Goal: Contribute content: Contribute content

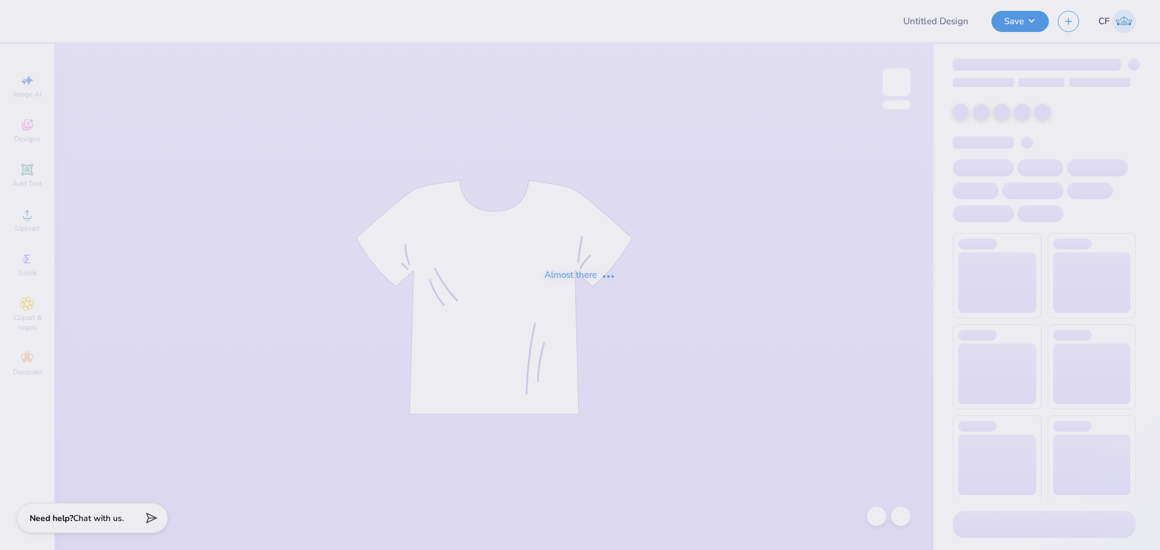
type input "GPHI Fam Weekend Tees AZ"
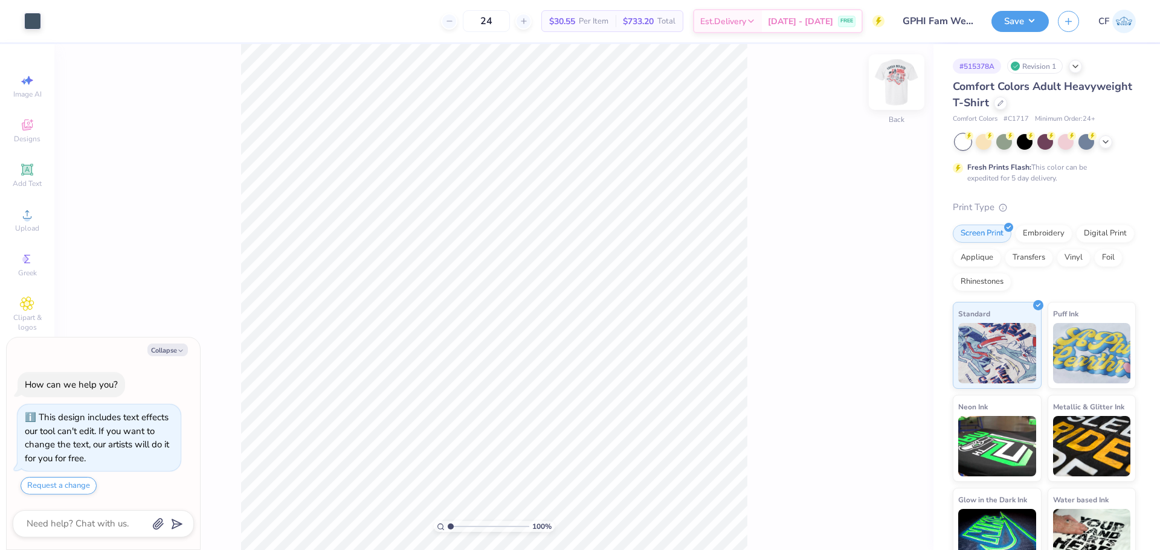
click at [900, 92] on img at bounding box center [897, 82] width 48 height 48
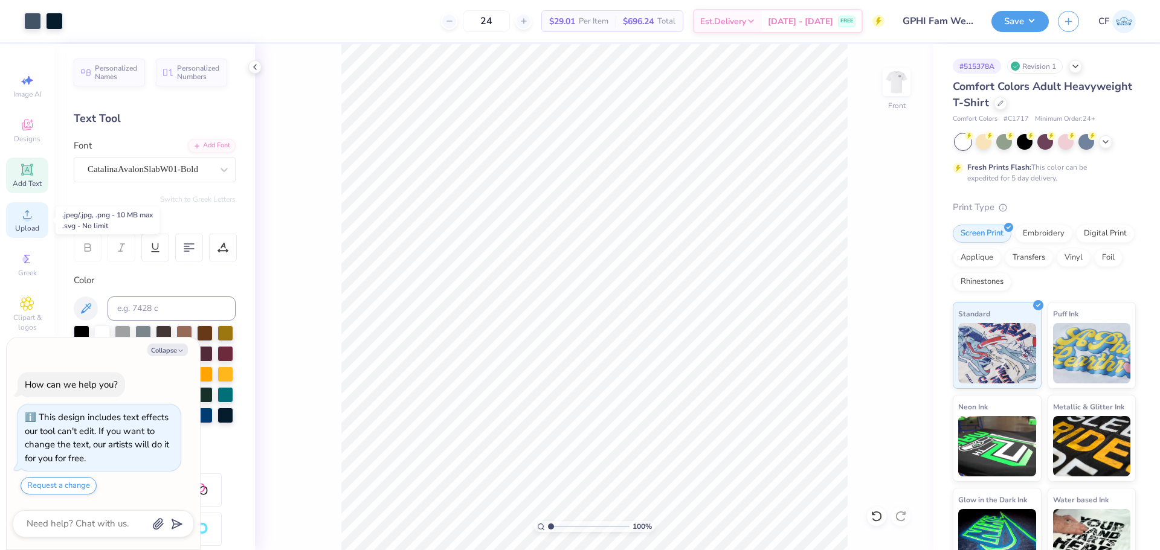
click at [31, 220] on icon at bounding box center [27, 214] width 15 height 15
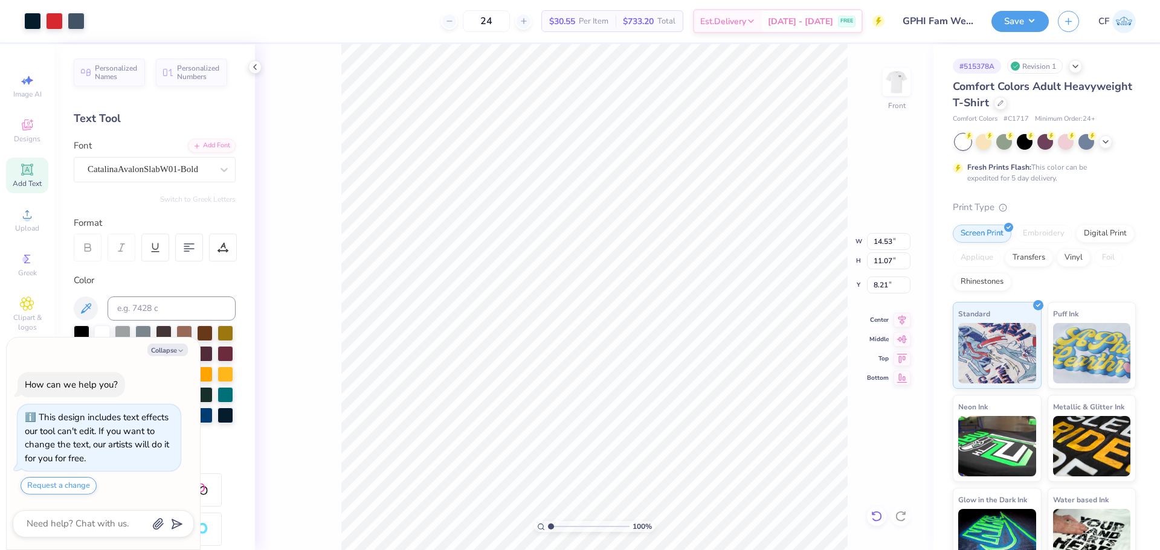
click at [882, 523] on div at bounding box center [876, 516] width 19 height 19
click at [879, 515] on icon at bounding box center [877, 517] width 12 height 12
click at [899, 516] on icon at bounding box center [901, 517] width 12 height 12
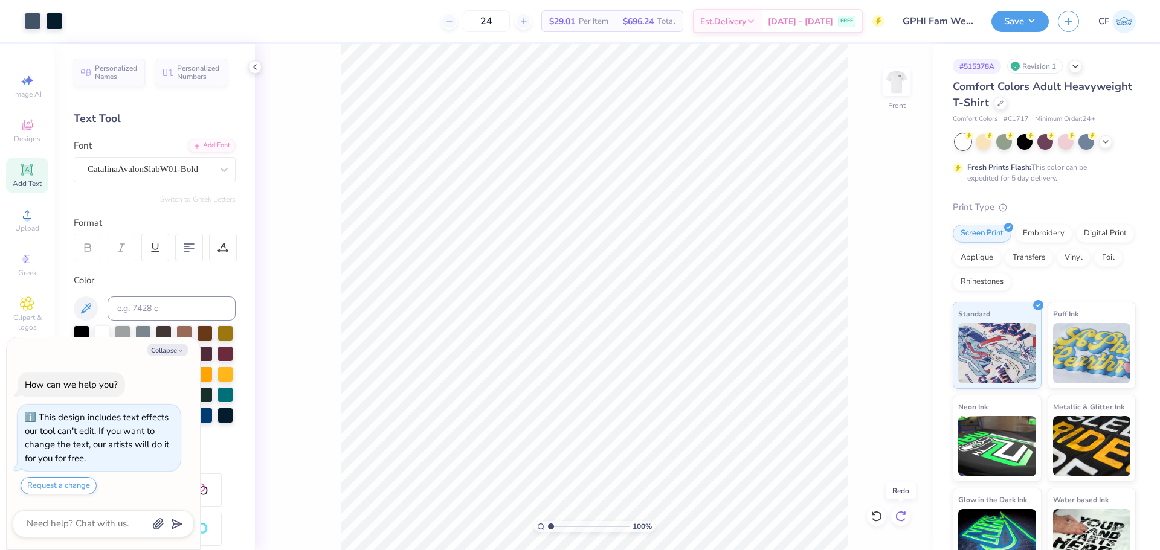
click at [899, 516] on icon at bounding box center [901, 517] width 12 height 12
type textarea "x"
click at [881, 244] on input "14.53" at bounding box center [889, 241] width 44 height 17
type input "11.56"
type textarea "x"
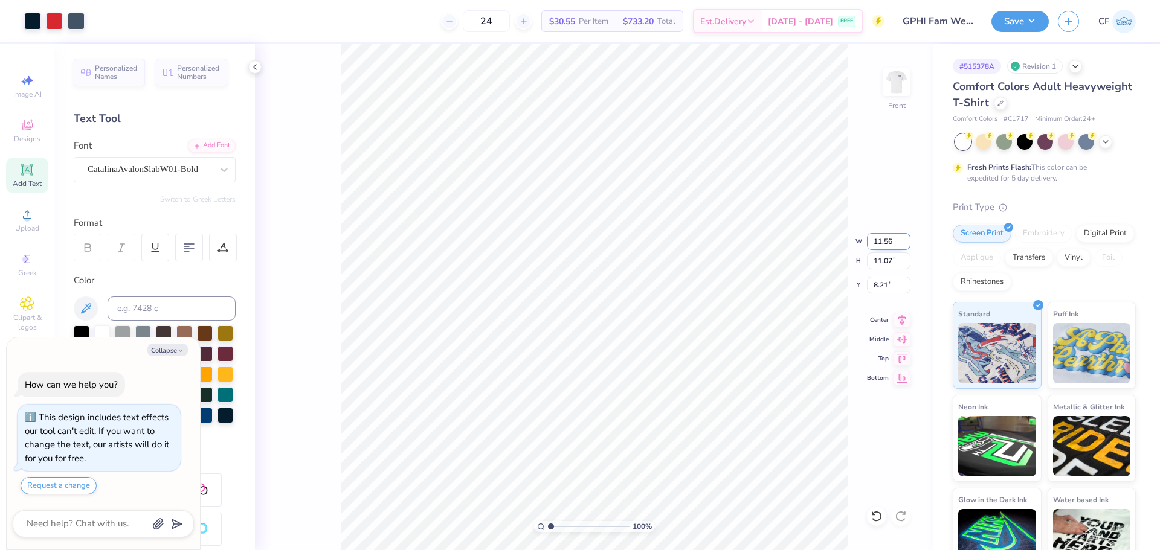
type input "8.81"
type input "9.35"
type textarea "x"
type input "16.50"
click at [617, 418] on li "Group" at bounding box center [634, 418] width 95 height 24
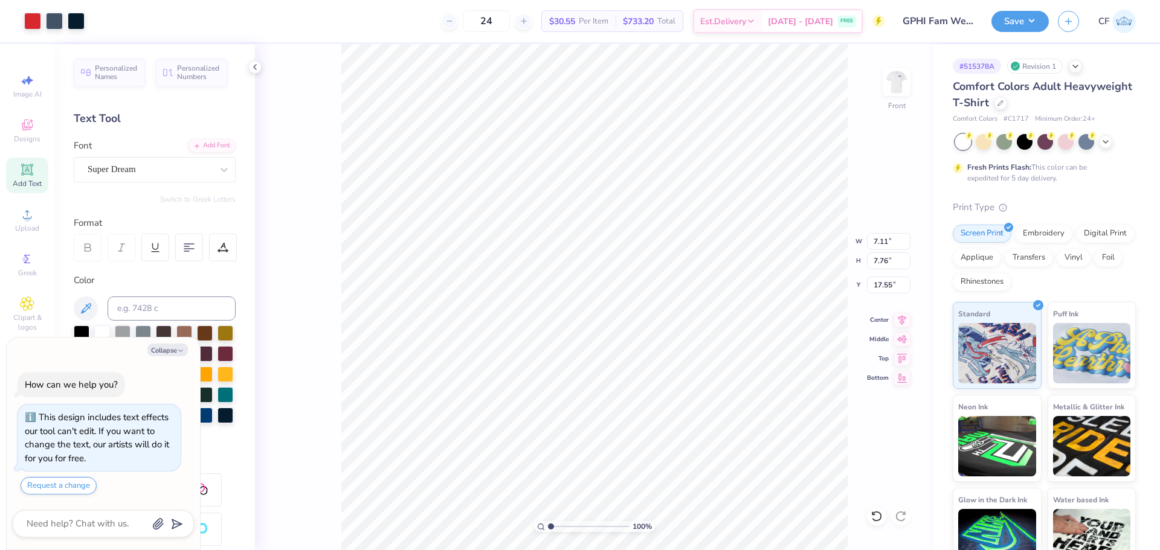
type textarea "x"
click at [892, 237] on input "7.11" at bounding box center [889, 241] width 44 height 17
type input "11.56"
type textarea "x"
type input "12.61"
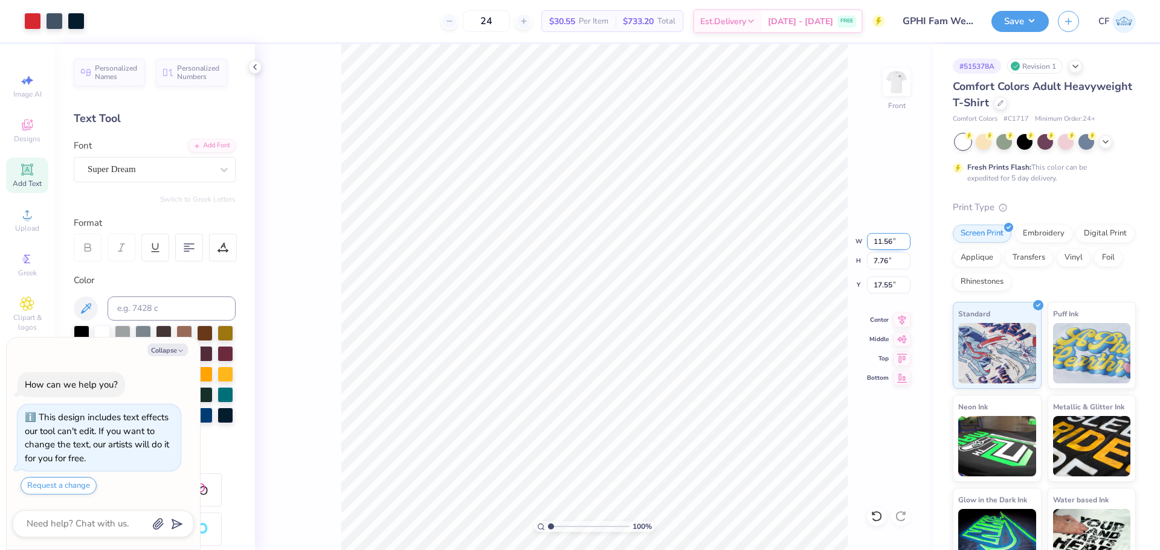
type input "14.39"
type textarea "x"
type input "5.98"
click at [902, 318] on icon at bounding box center [903, 318] width 8 height 10
type textarea "x"
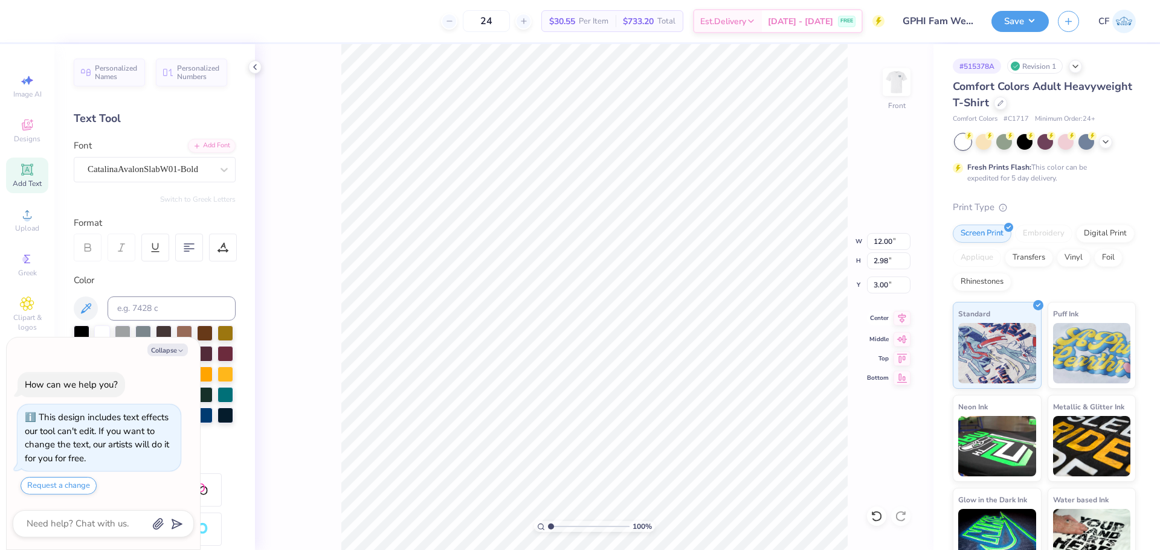
type input "11.56"
type input "12.61"
type input "5.98"
click at [901, 324] on icon at bounding box center [902, 318] width 17 height 15
type textarea "x"
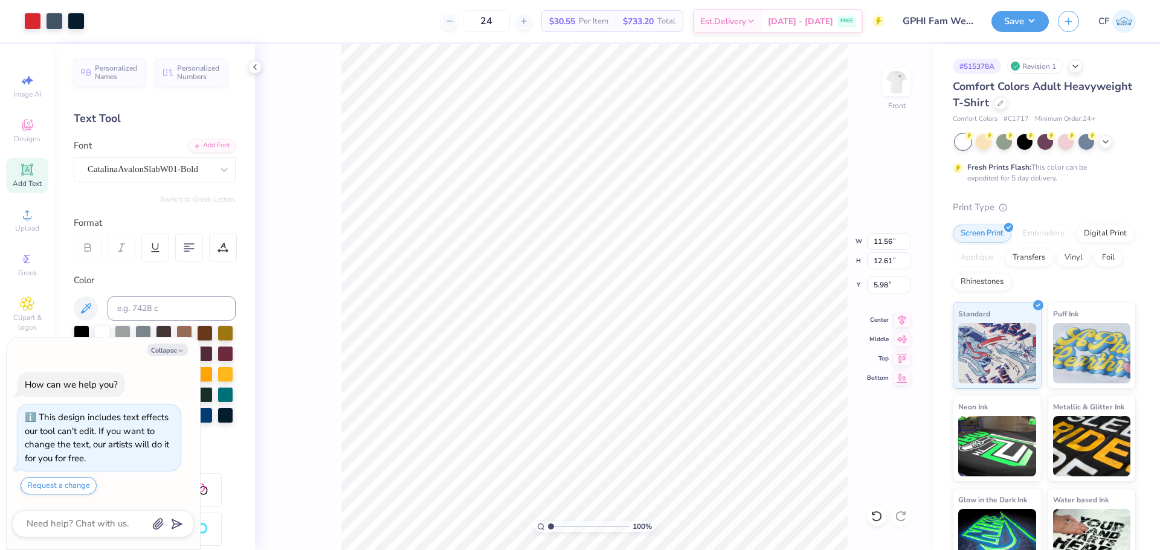
drag, startPoint x: 552, startPoint y: 525, endPoint x: 532, endPoint y: 521, distance: 20.4
click at [548, 521] on input "range" at bounding box center [589, 526] width 82 height 11
drag, startPoint x: 552, startPoint y: 524, endPoint x: 562, endPoint y: 529, distance: 10.8
type input "2.38"
click at [562, 529] on input "range" at bounding box center [589, 526] width 82 height 11
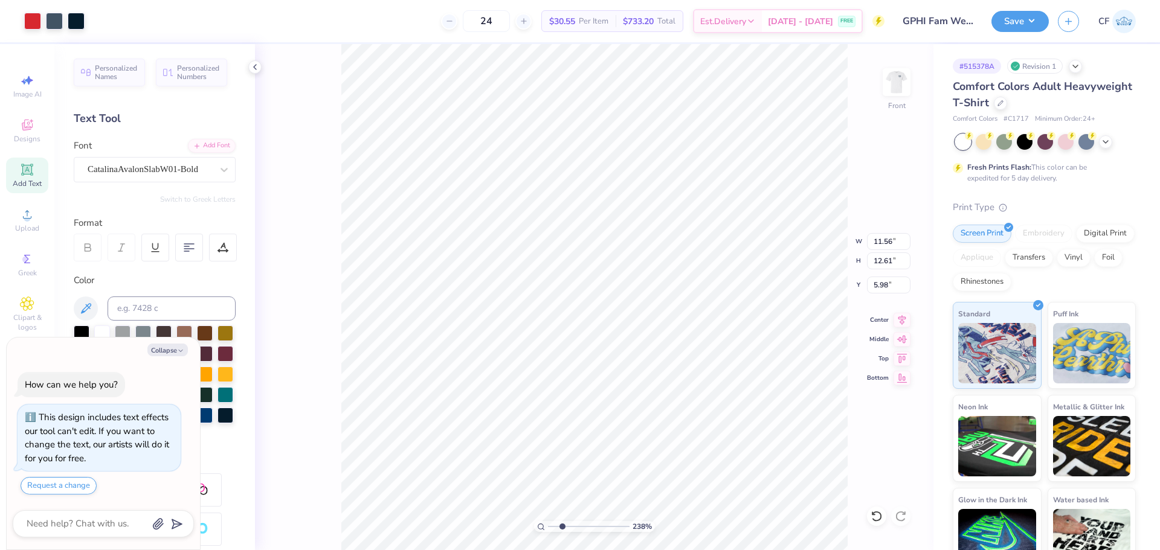
click at [328, 239] on div "238 % Front W 11.56 11.56 " H 12.61 12.61 " Y 5.98 5.98 " Center Middle Top Bot…" at bounding box center [594, 297] width 679 height 506
type textarea "x"
type input "12.29"
drag, startPoint x: 563, startPoint y: 524, endPoint x: 527, endPoint y: 524, distance: 36.3
type input "1"
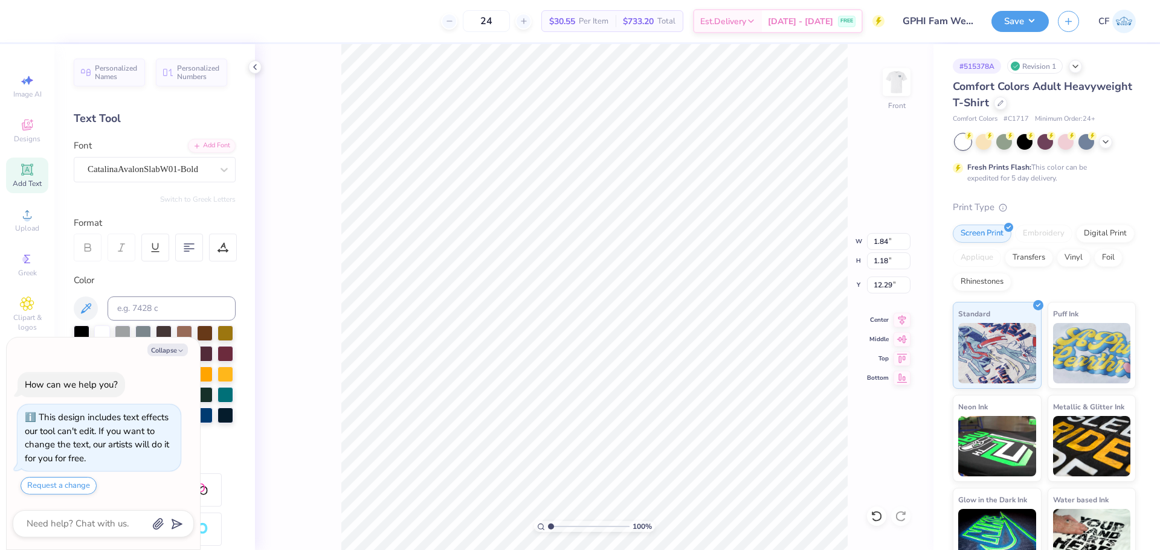
click at [548, 524] on input "range" at bounding box center [589, 526] width 82 height 11
type textarea "x"
drag, startPoint x: 558, startPoint y: 529, endPoint x: 567, endPoint y: 531, distance: 9.4
click at [567, 531] on input "range" at bounding box center [589, 526] width 82 height 11
drag, startPoint x: 564, startPoint y: 526, endPoint x: 553, endPoint y: 525, distance: 11.5
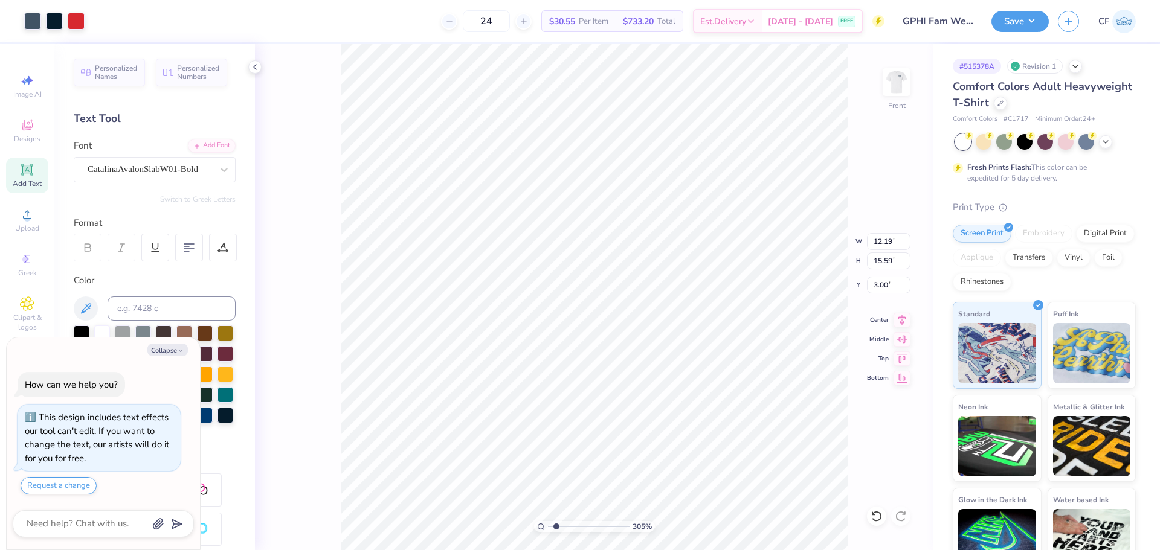
type input "1.63"
click at [556, 526] on input "range" at bounding box center [589, 526] width 82 height 11
type textarea "x"
type input "1.84"
type input "1.18"
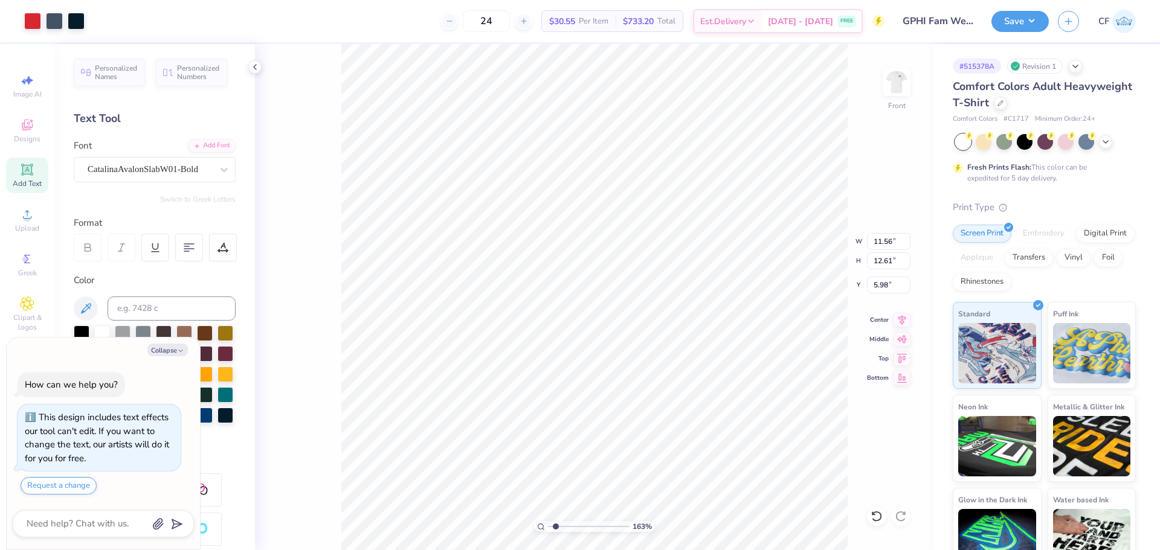
type input "12.29"
type textarea "x"
type input "1.41"
type input "0.90"
type input "12.58"
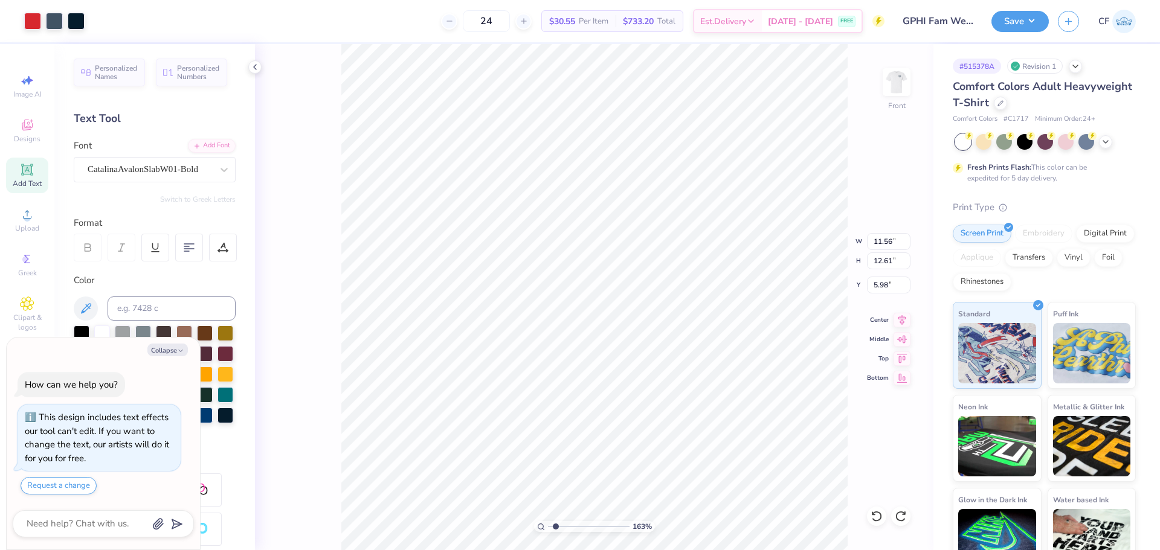
type textarea "x"
type input "1.84"
type input "1.18"
type input "12.29"
type textarea "x"
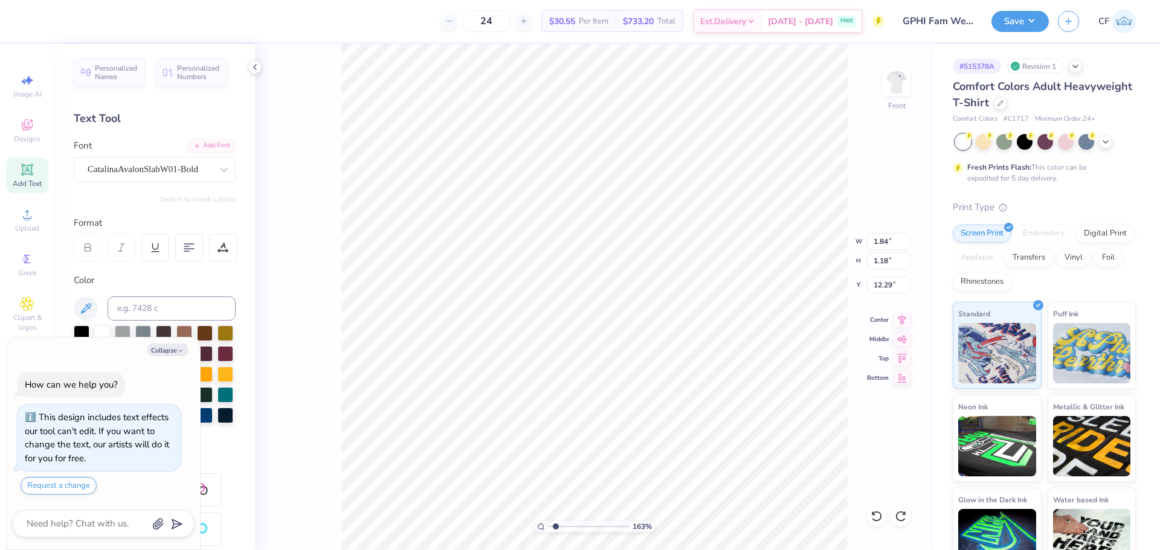
type input "11.56"
type input "12.61"
type input "5.98"
type textarea "x"
type input "1.84"
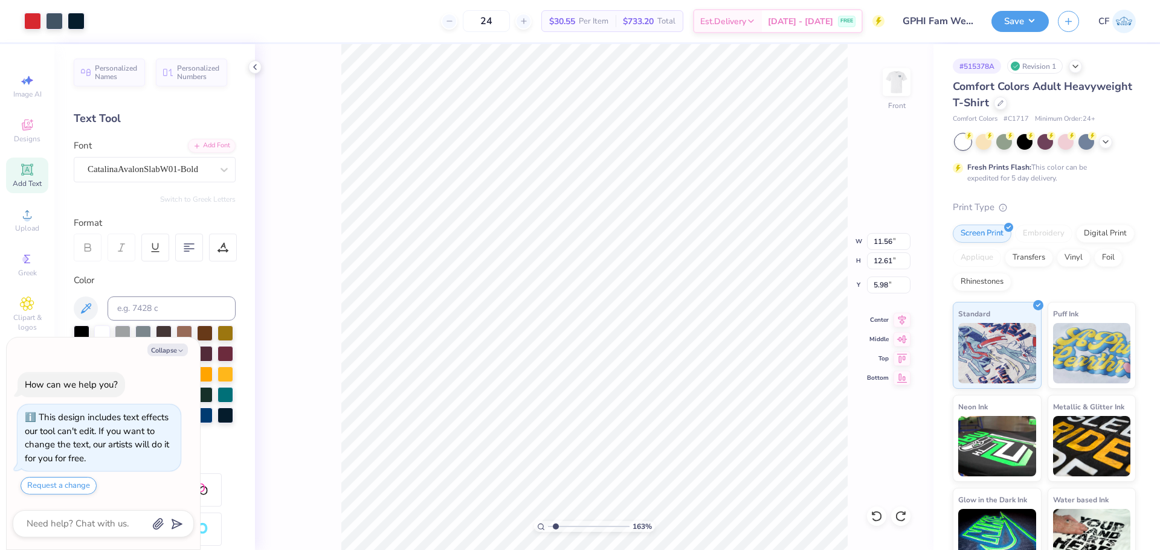
type input "1.18"
type input "12.29"
type textarea "x"
type input "1.19"
type input "0.76"
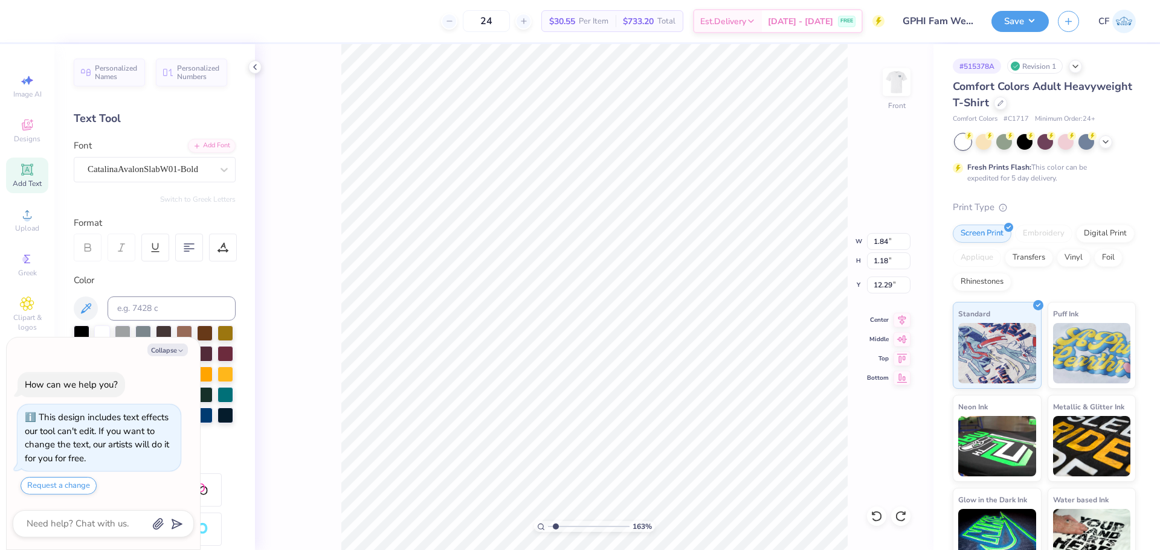
type input "12.26"
type textarea "x"
type input "11.56"
type input "12.61"
type input "5.98"
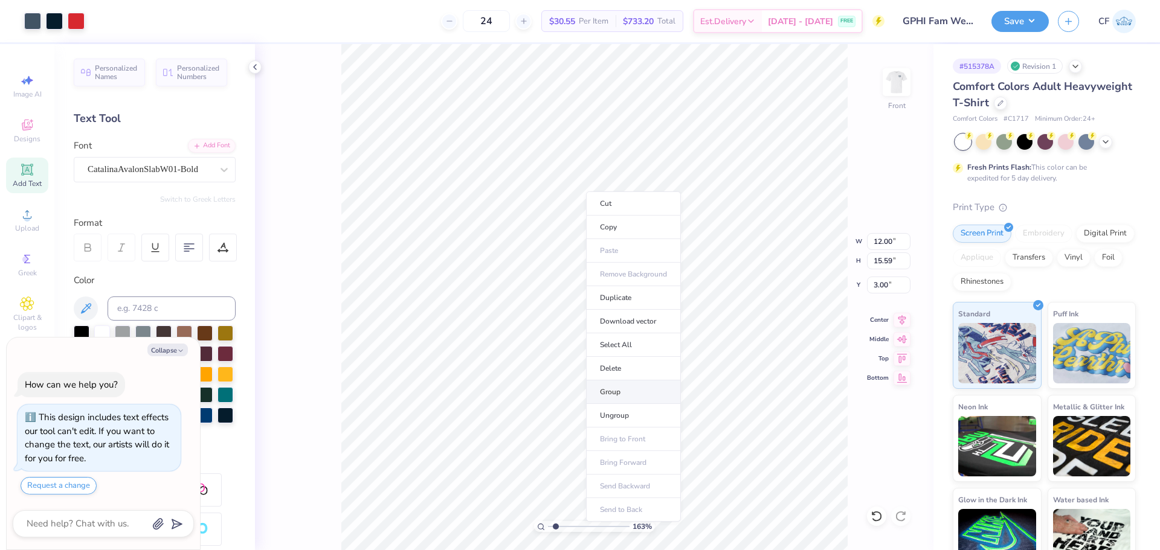
click at [637, 389] on li "Group" at bounding box center [633, 393] width 95 height 24
type textarea "x"
click at [886, 261] on input "15.59" at bounding box center [889, 261] width 44 height 17
type input "15"
type textarea "x"
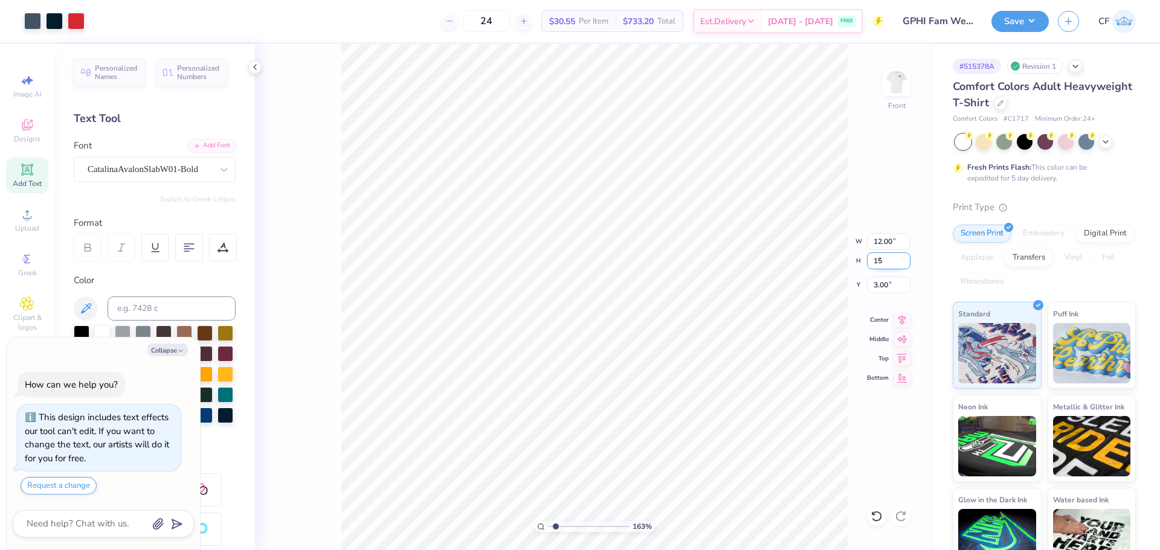
type input "11.54"
type input "15.00"
click at [889, 286] on input "3.30" at bounding box center [889, 285] width 44 height 17
type input "3"
type textarea "x"
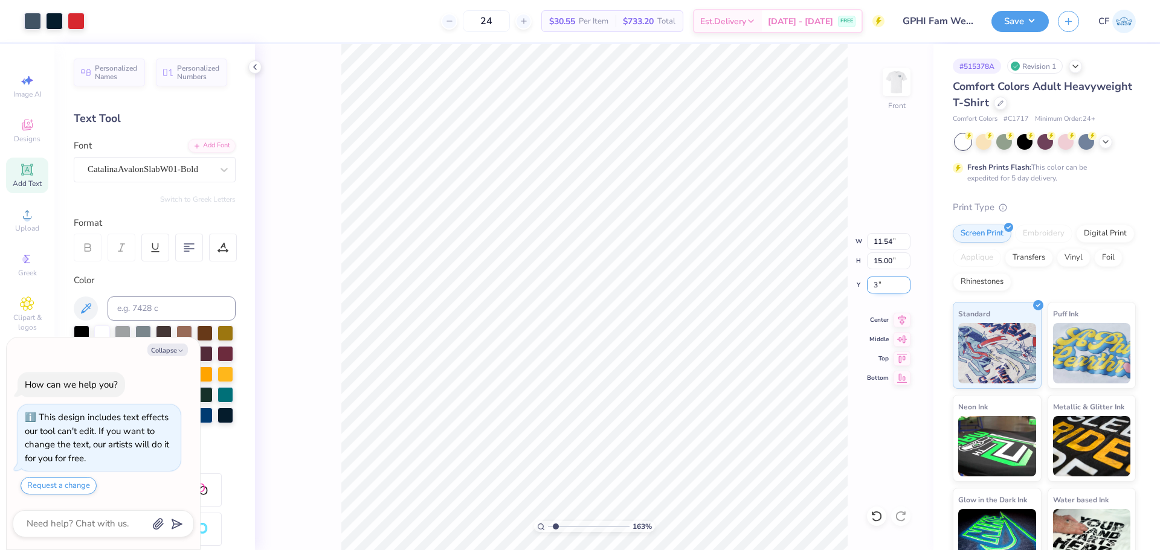
type input "3.00"
drag, startPoint x: 555, startPoint y: 524, endPoint x: 515, endPoint y: 523, distance: 39.3
type input "1"
click at [548, 523] on input "range" at bounding box center [589, 526] width 82 height 11
click at [1016, 15] on button "Save" at bounding box center [1020, 19] width 57 height 21
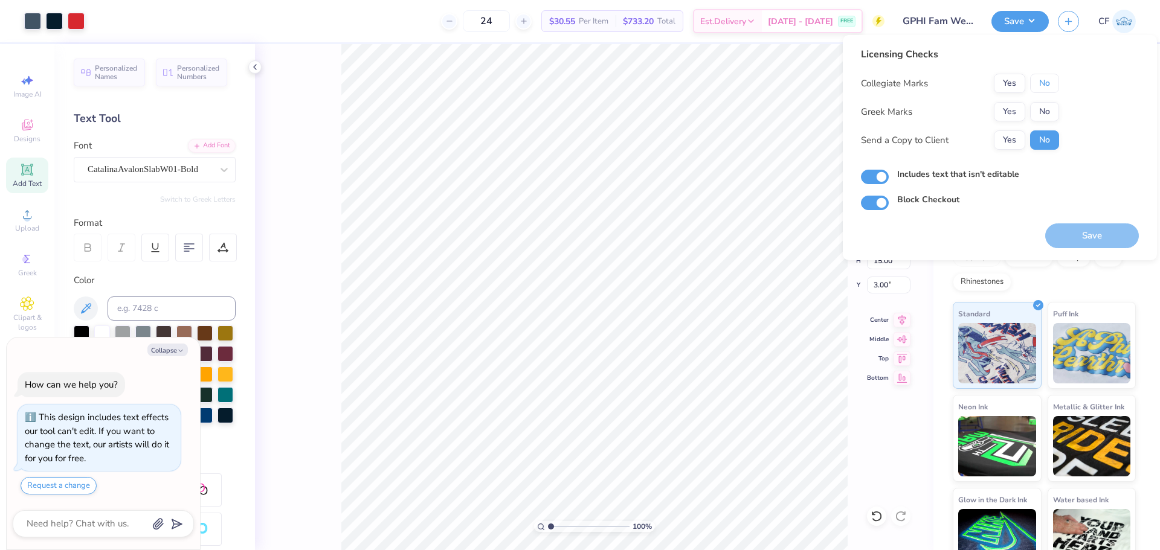
drag, startPoint x: 1055, startPoint y: 79, endPoint x: 1030, endPoint y: 98, distance: 31.5
click at [1055, 80] on button "No" at bounding box center [1044, 83] width 29 height 19
click at [1012, 106] on button "Yes" at bounding box center [1009, 111] width 31 height 19
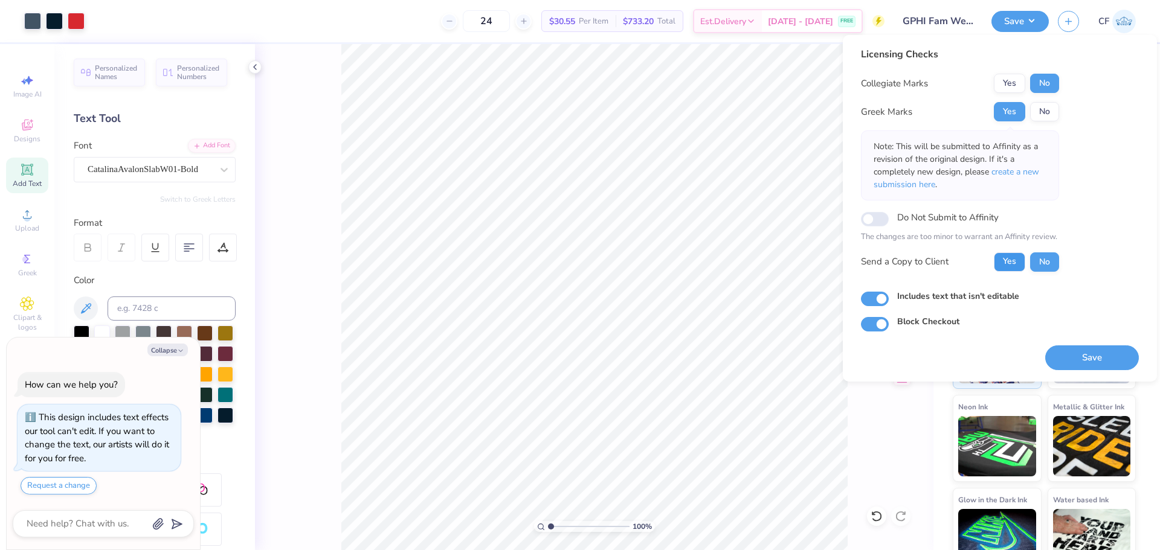
click at [1010, 265] on button "Yes" at bounding box center [1009, 262] width 31 height 19
click at [1067, 353] on button "Save" at bounding box center [1092, 358] width 94 height 25
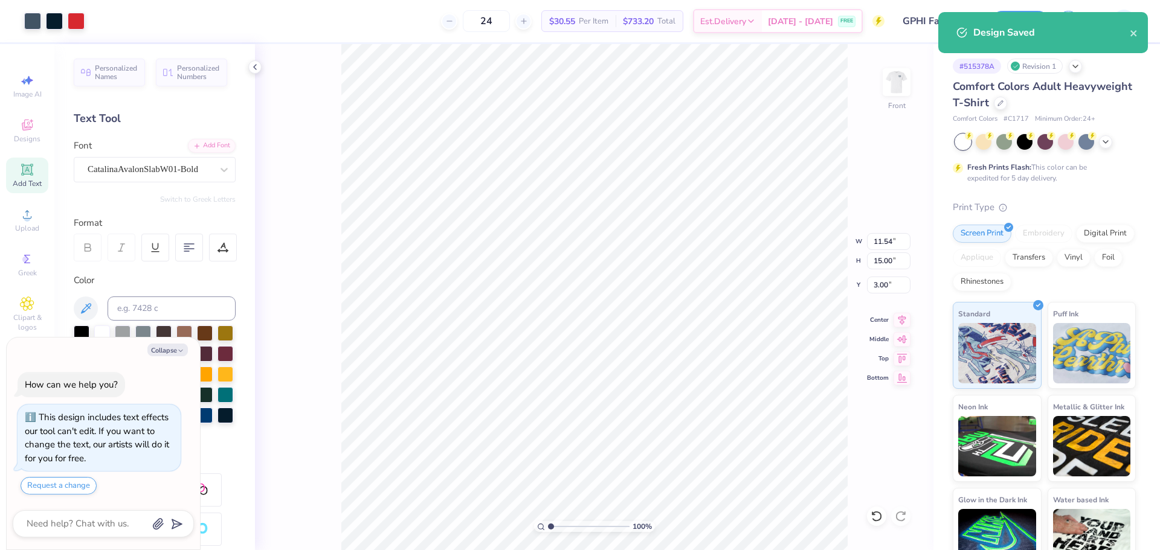
type textarea "x"
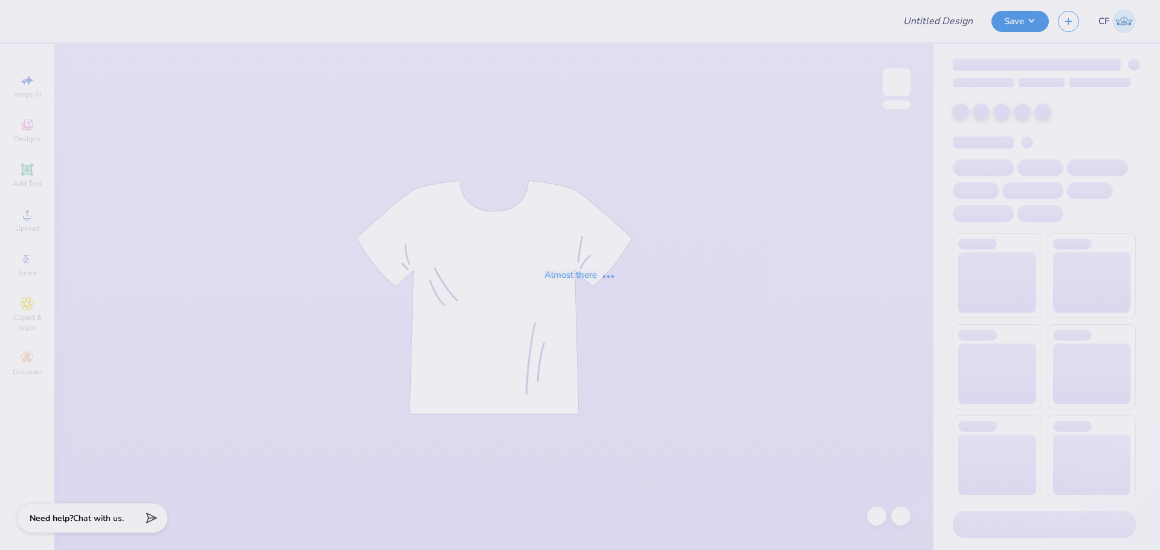
type input "State Fair Boy Tee"
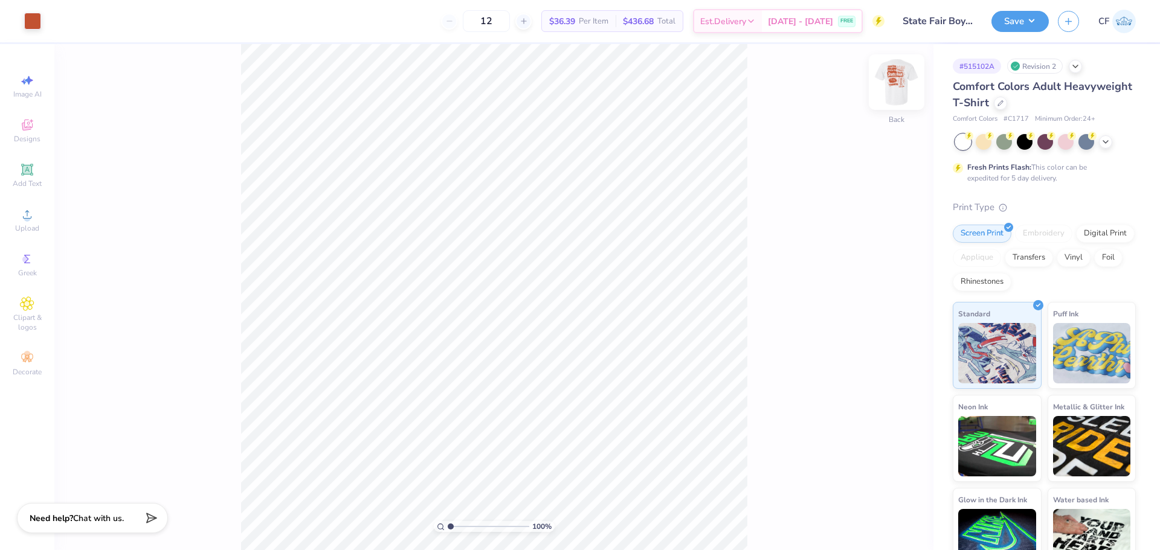
click at [904, 89] on img at bounding box center [897, 82] width 48 height 48
click at [27, 219] on icon at bounding box center [27, 214] width 15 height 15
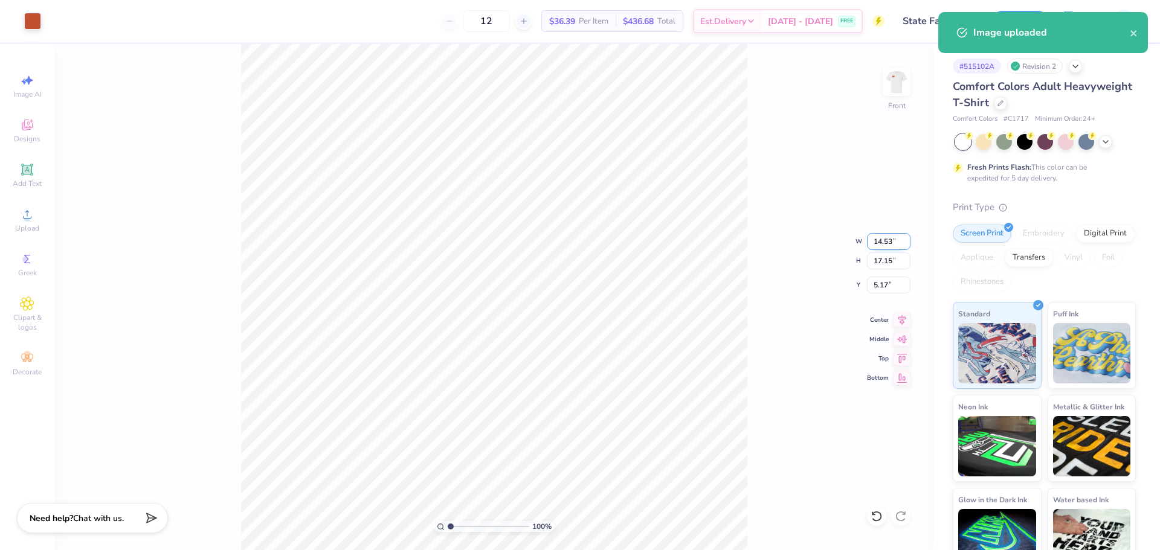
click at [876, 236] on input "14.53" at bounding box center [889, 241] width 44 height 17
type input "12.00"
type input "14.16"
click at [886, 283] on input "6.67" at bounding box center [889, 285] width 44 height 17
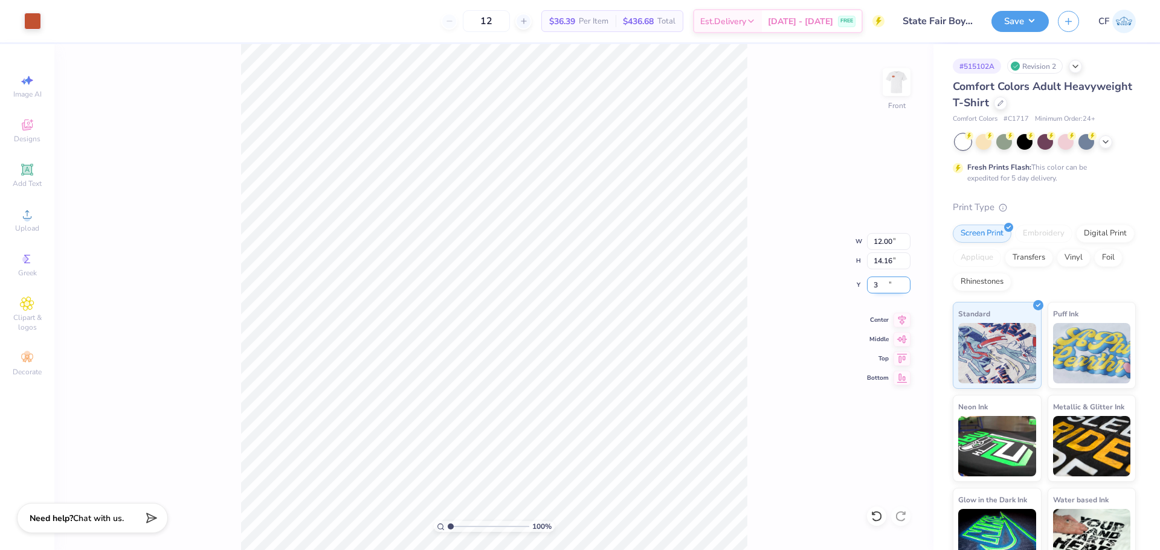
type input "3.00"
click at [993, 18] on button "Save" at bounding box center [1020, 19] width 57 height 21
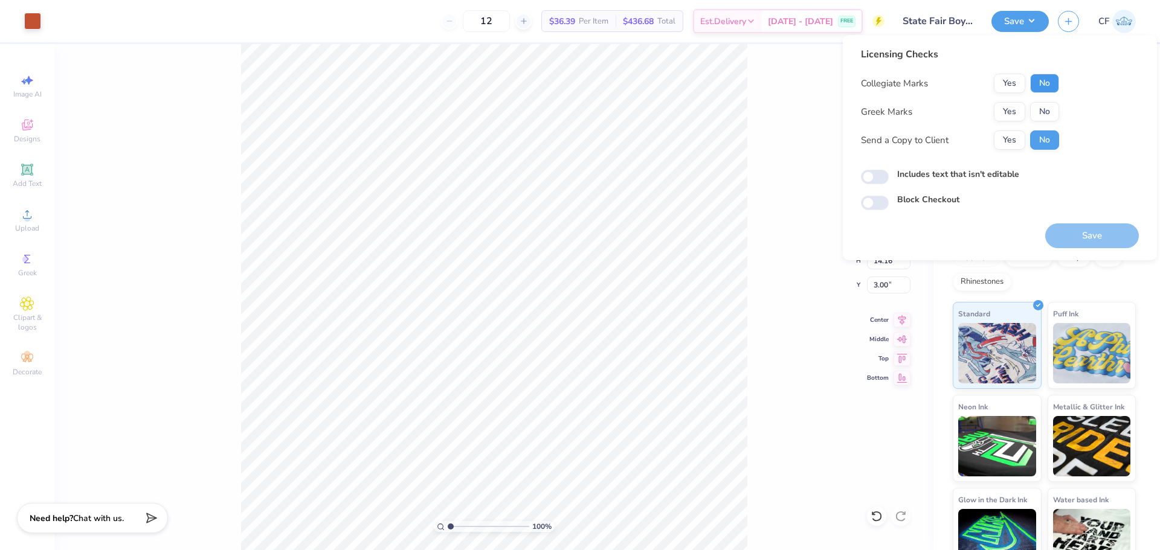
click at [1047, 76] on button "No" at bounding box center [1044, 83] width 29 height 19
click at [1018, 102] on button "Yes" at bounding box center [1009, 111] width 31 height 19
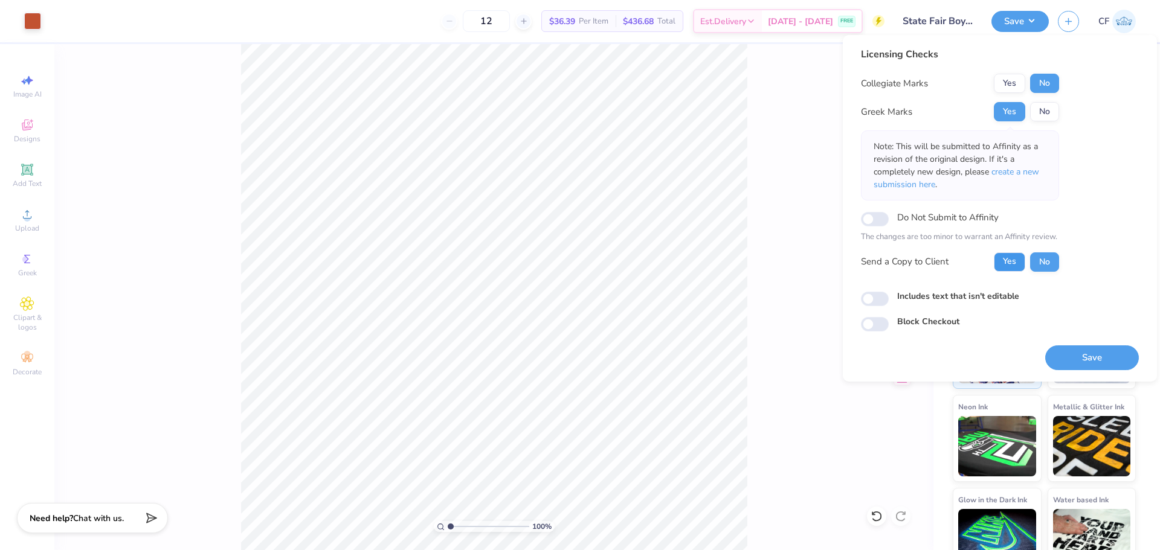
click at [1007, 260] on button "Yes" at bounding box center [1009, 262] width 31 height 19
click at [868, 302] on input "Includes text that isn't editable" at bounding box center [875, 299] width 28 height 15
checkbox input "true"
click at [1083, 350] on button "Save" at bounding box center [1092, 358] width 94 height 25
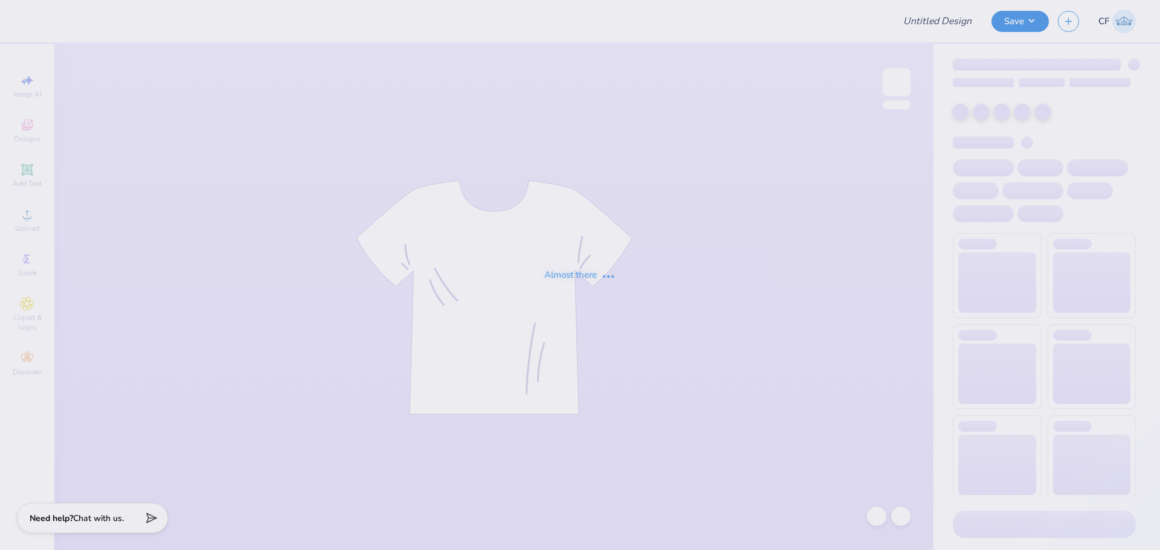
type input "Theta Neon Swap"
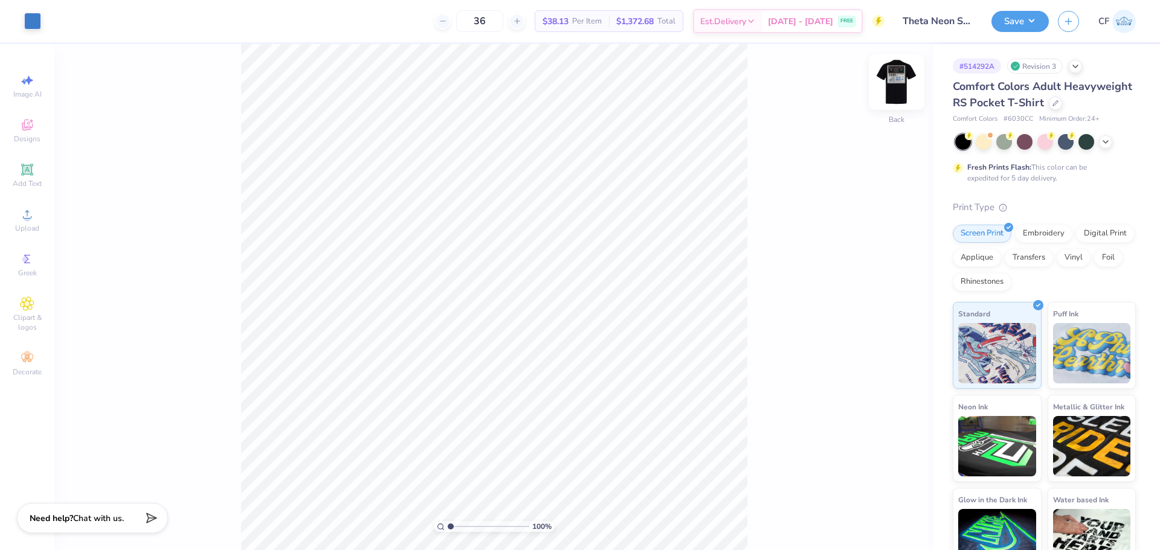
click at [899, 88] on img at bounding box center [897, 82] width 48 height 48
click at [33, 221] on icon at bounding box center [27, 214] width 15 height 15
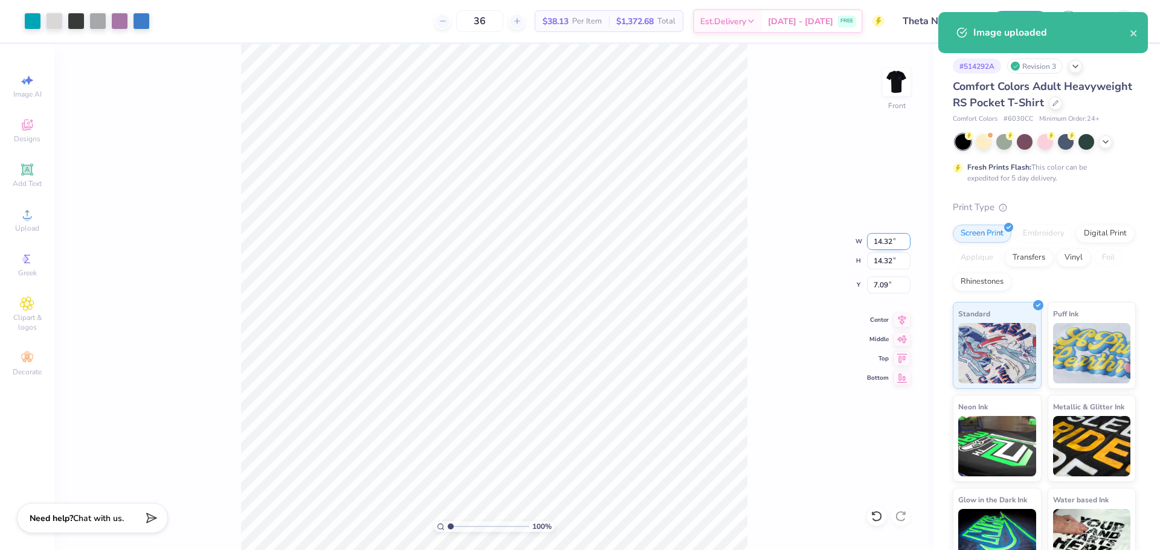
click at [883, 236] on input "14.32" at bounding box center [889, 241] width 44 height 17
type input "12.00"
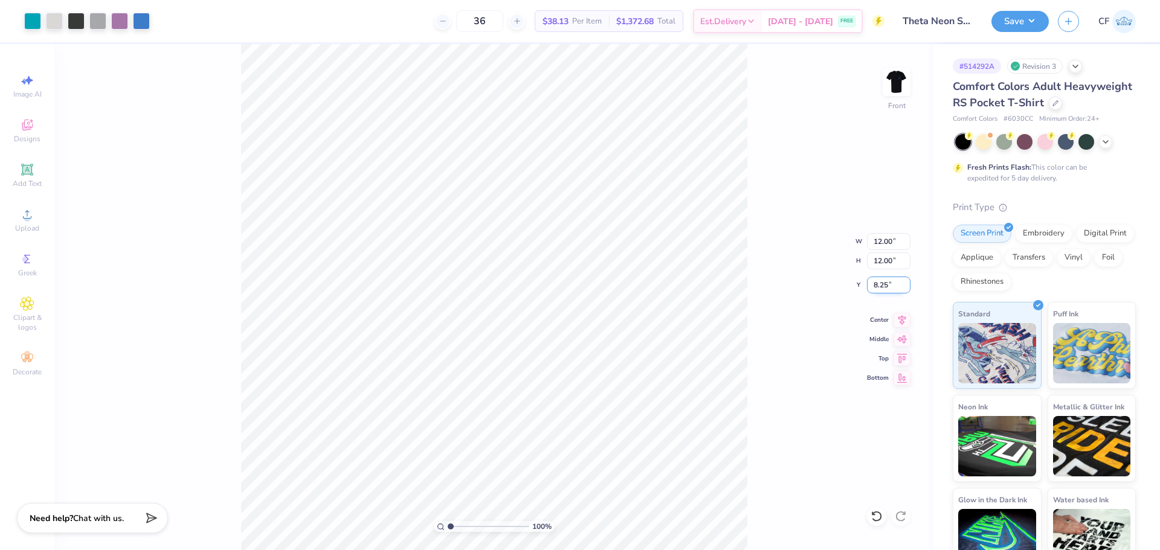
click at [886, 286] on input "8.25" at bounding box center [889, 285] width 44 height 17
type input "3.00"
click at [1019, 15] on button "Save" at bounding box center [1020, 19] width 57 height 21
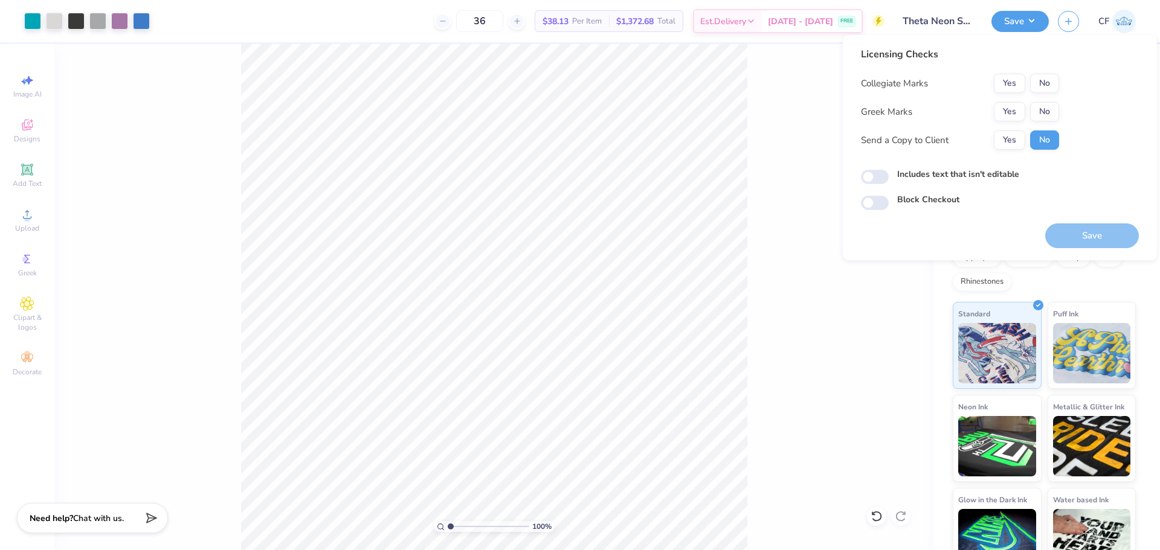
drag, startPoint x: 1060, startPoint y: 80, endPoint x: 1049, endPoint y: 95, distance: 19.5
click at [1059, 83] on div "Licensing Checks Collegiate Marks Yes No Greek Marks Yes No Send a Copy to Clie…" at bounding box center [1000, 128] width 278 height 163
drag, startPoint x: 1047, startPoint y: 86, endPoint x: 1041, endPoint y: 98, distance: 14.3
click at [1047, 87] on button "No" at bounding box center [1044, 83] width 29 height 19
drag, startPoint x: 1022, startPoint y: 109, endPoint x: 1019, endPoint y: 123, distance: 14.1
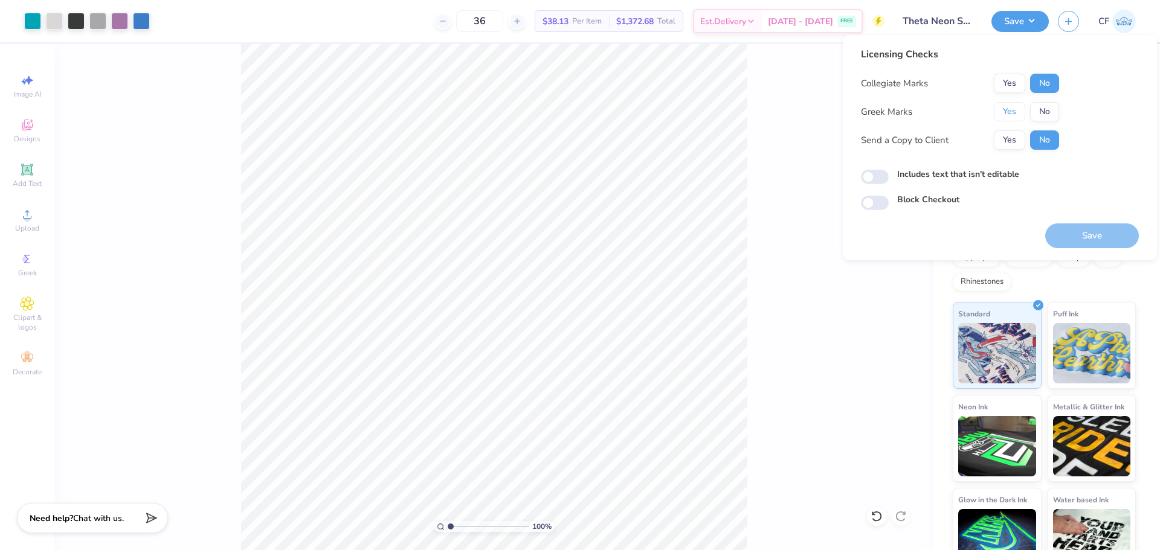
click at [1022, 109] on button "Yes" at bounding box center [1009, 111] width 31 height 19
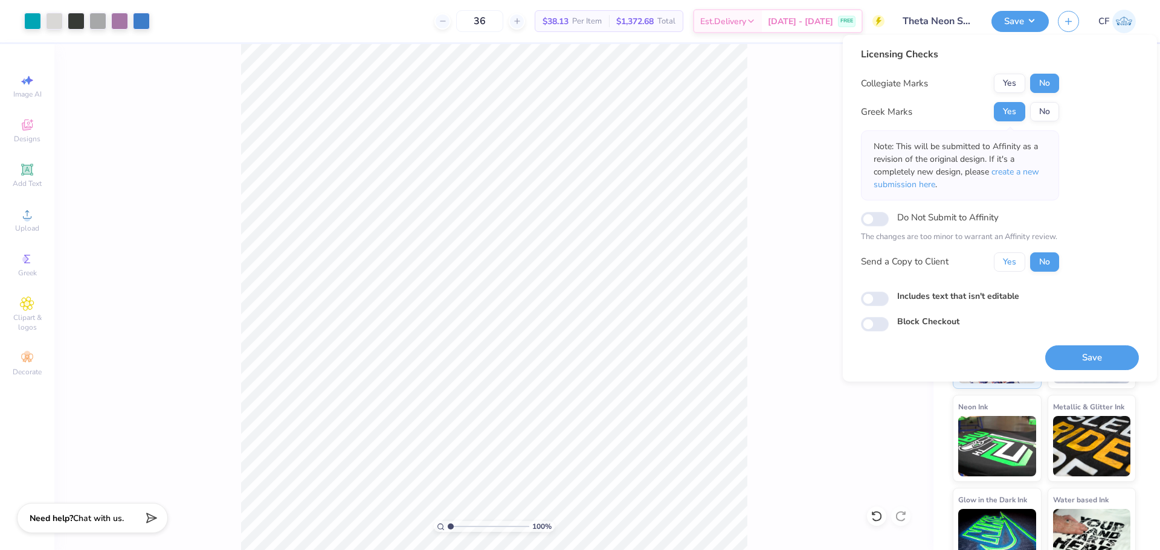
drag, startPoint x: 1010, startPoint y: 260, endPoint x: 914, endPoint y: 292, distance: 101.3
click at [1010, 260] on button "Yes" at bounding box center [1009, 262] width 31 height 19
click at [885, 297] on input "Includes text that isn't editable" at bounding box center [875, 299] width 28 height 15
checkbox input "true"
click at [1051, 356] on button "Save" at bounding box center [1092, 358] width 94 height 25
